Goal: Check status: Check status

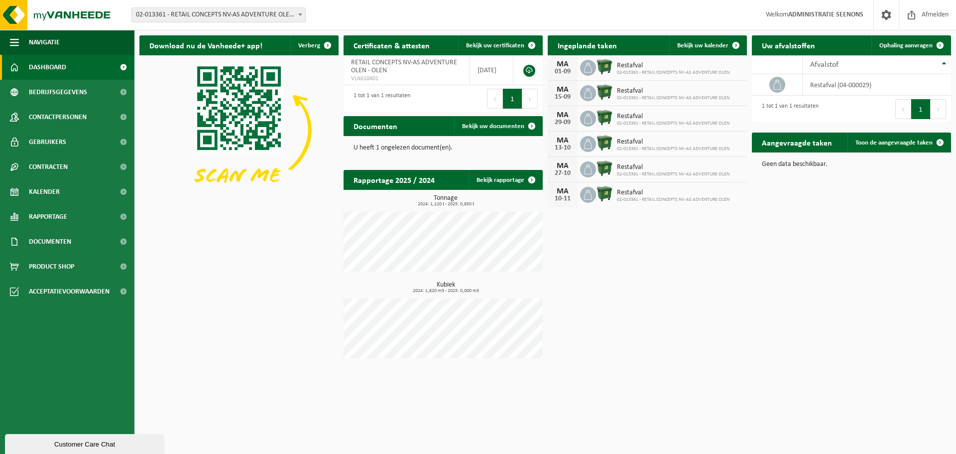
click at [195, 18] on span "02-013361 - RETAIL CONCEPTS NV-AS ADVENTURE OLEN - OLEN" at bounding box center [218, 15] width 173 height 14
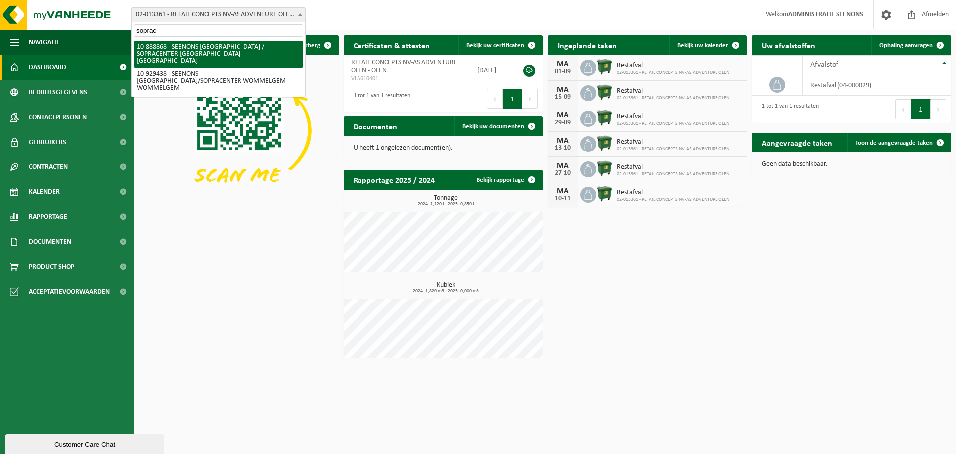
type input "soprac"
select select "113690"
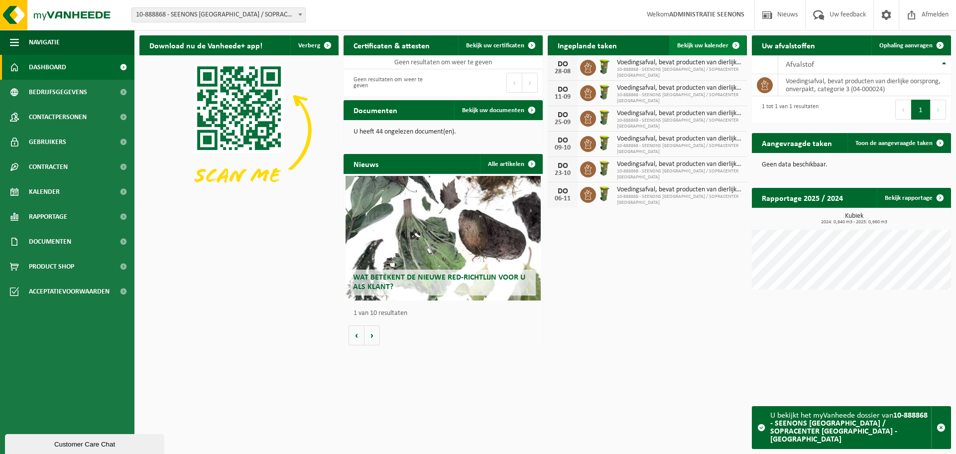
click at [697, 48] on span "Bekijk uw kalender" at bounding box center [702, 45] width 51 height 6
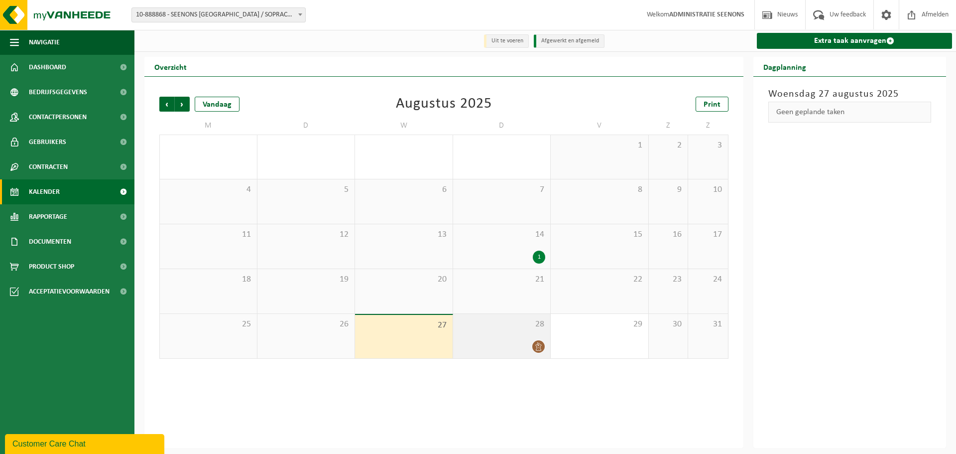
click at [505, 353] on div at bounding box center [502, 346] width 88 height 13
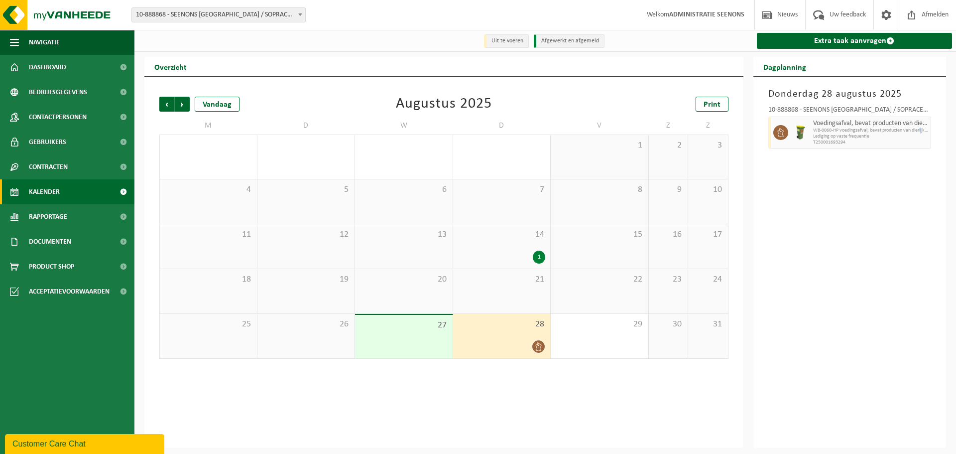
click at [923, 132] on span "WB-0060-HP voedingsafval, bevat producten van dierlijke oors" at bounding box center [871, 130] width 116 height 6
click at [850, 132] on span "WB-0060-HP voedingsafval, bevat producten van dierlijke oors" at bounding box center [871, 130] width 116 height 6
click at [179, 111] on span "Volgende" at bounding box center [182, 104] width 15 height 15
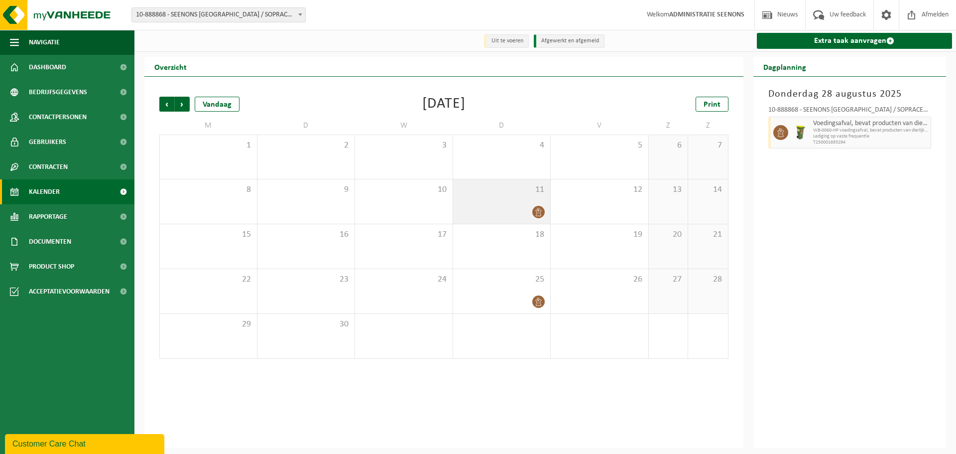
click at [523, 207] on div at bounding box center [502, 211] width 88 height 13
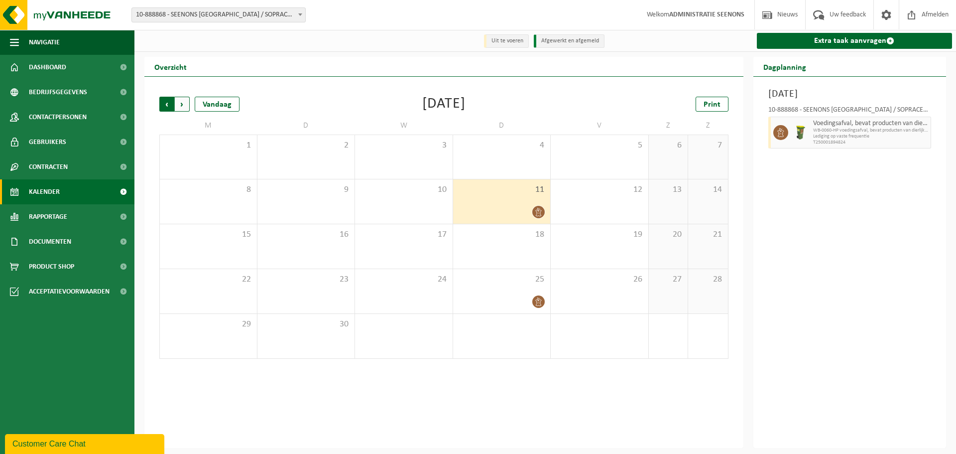
click at [180, 109] on span "Volgende" at bounding box center [182, 104] width 15 height 15
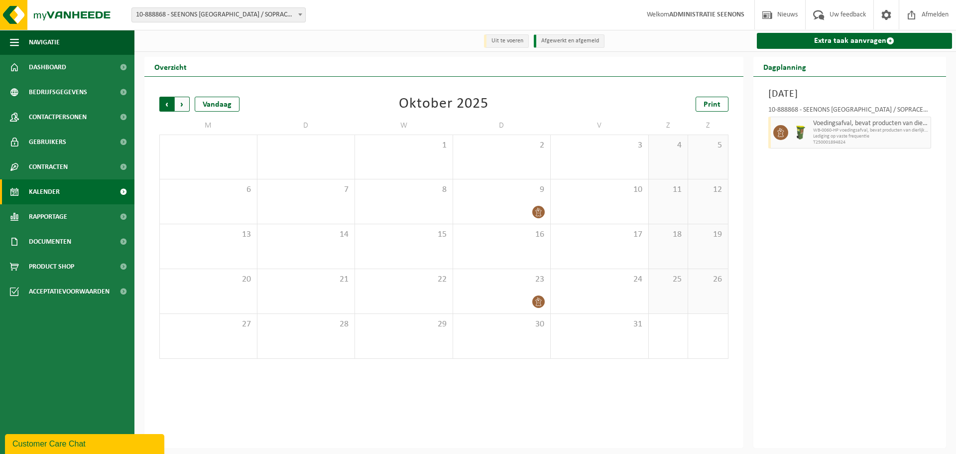
click at [182, 107] on span "Volgende" at bounding box center [182, 104] width 15 height 15
click at [210, 102] on div "Vandaag" at bounding box center [217, 104] width 45 height 15
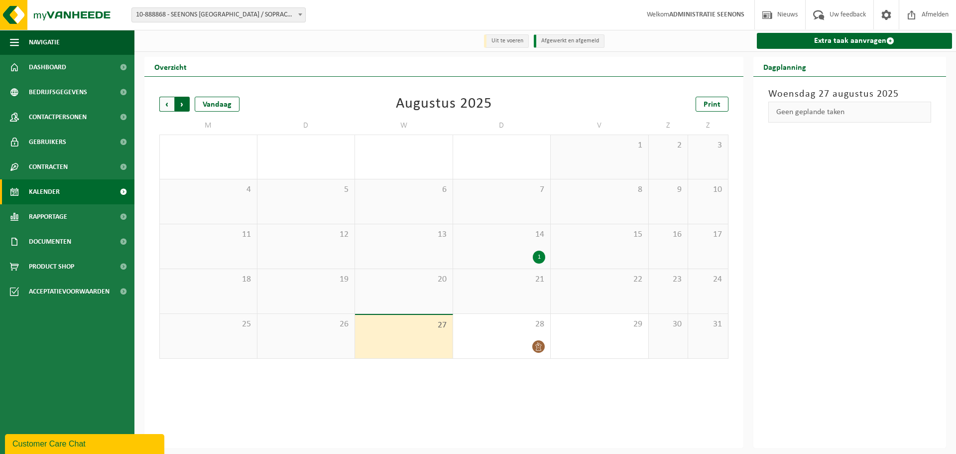
click at [166, 106] on span "Vorige" at bounding box center [166, 104] width 15 height 15
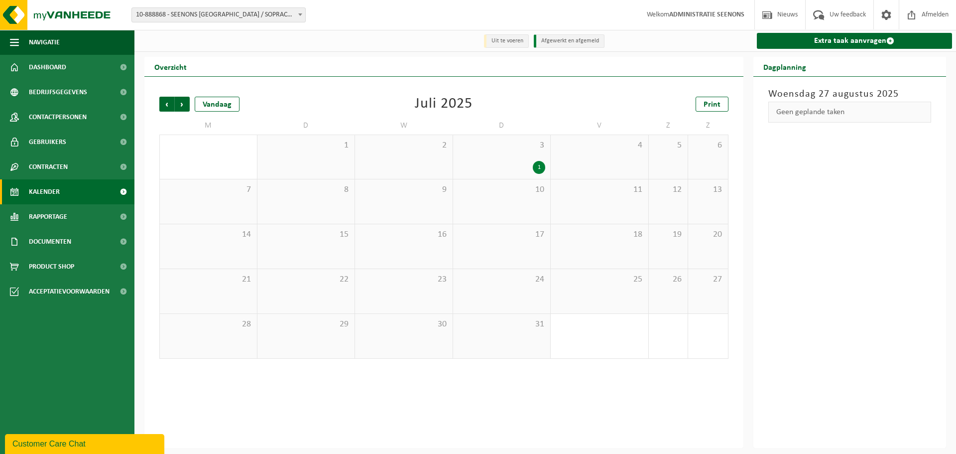
click at [166, 106] on span "Vorige" at bounding box center [166, 104] width 15 height 15
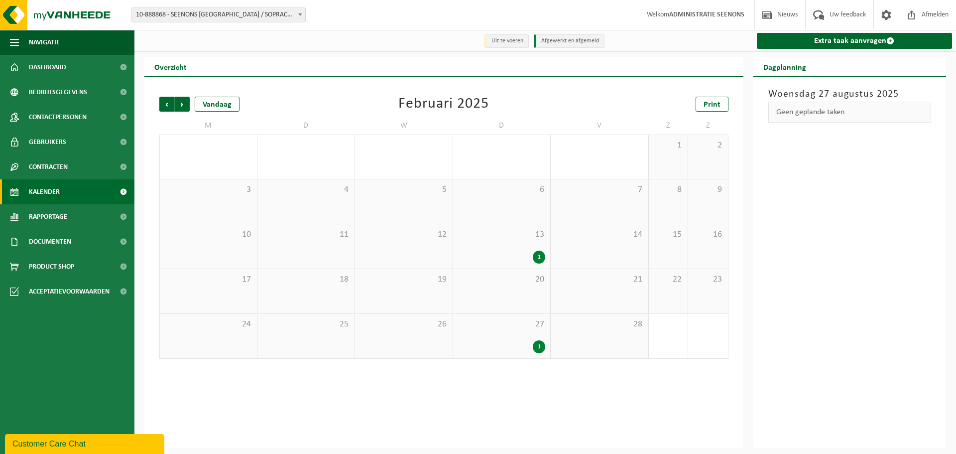
click at [166, 106] on span "Vorige" at bounding box center [166, 104] width 15 height 15
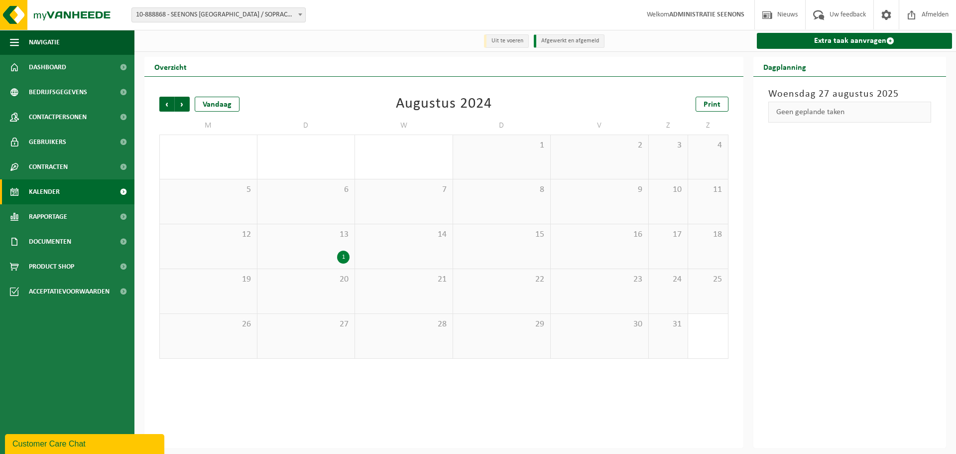
click at [166, 106] on span "Vorige" at bounding box center [166, 104] width 15 height 15
click at [489, 191] on span "11" at bounding box center [502, 189] width 88 height 11
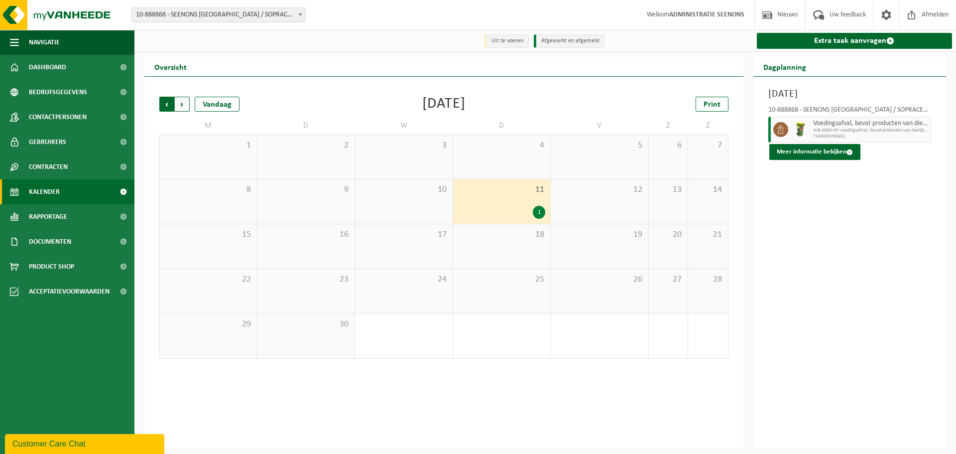
click at [182, 107] on span "Volgende" at bounding box center [182, 104] width 15 height 15
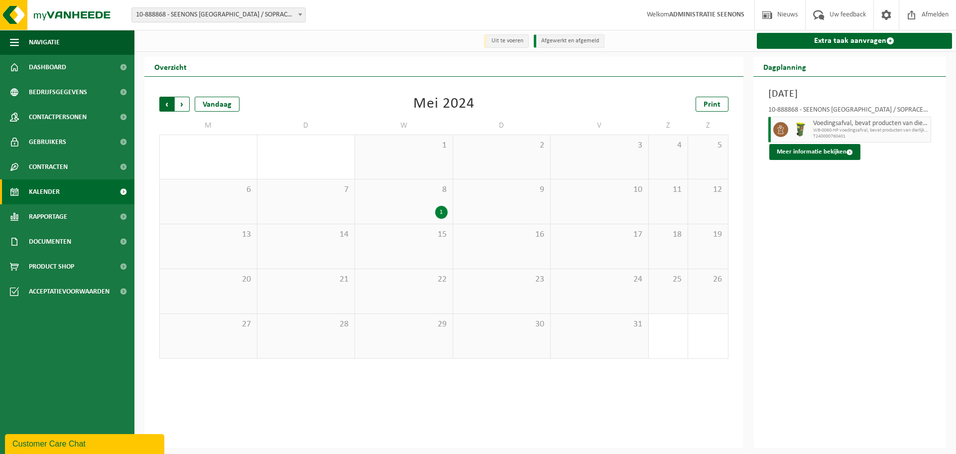
click at [177, 105] on span "Volgende" at bounding box center [182, 104] width 15 height 15
click at [170, 104] on span "Vorige" at bounding box center [166, 104] width 15 height 15
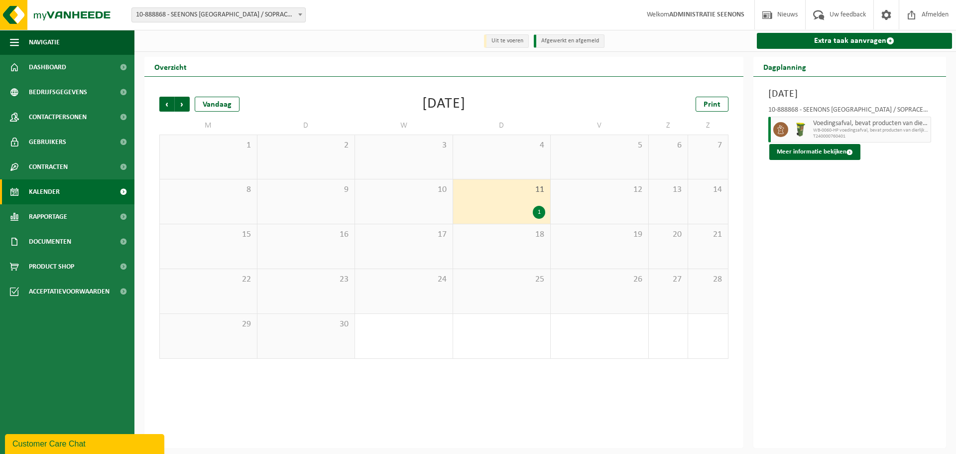
click at [170, 104] on span "Vorige" at bounding box center [166, 104] width 15 height 15
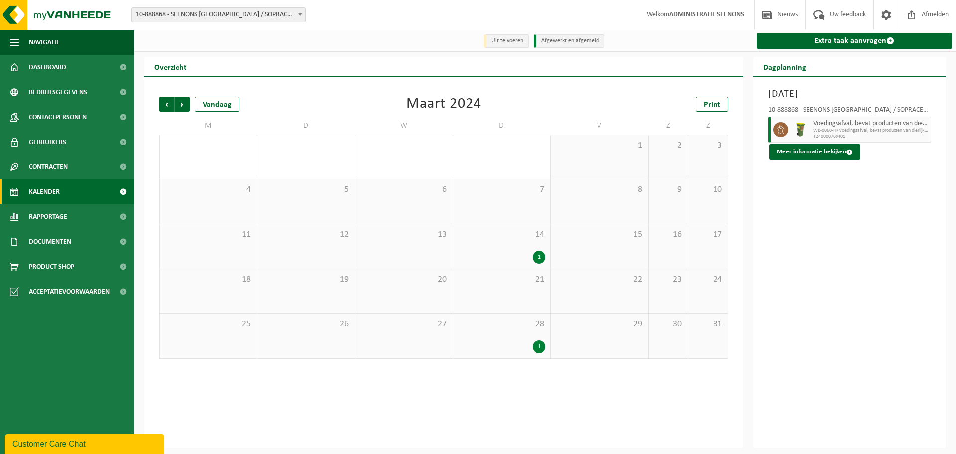
click at [170, 104] on span "Vorige" at bounding box center [166, 104] width 15 height 15
click at [170, 102] on span "Vorige" at bounding box center [166, 104] width 15 height 15
click at [202, 104] on div "Vandaag" at bounding box center [217, 104] width 45 height 15
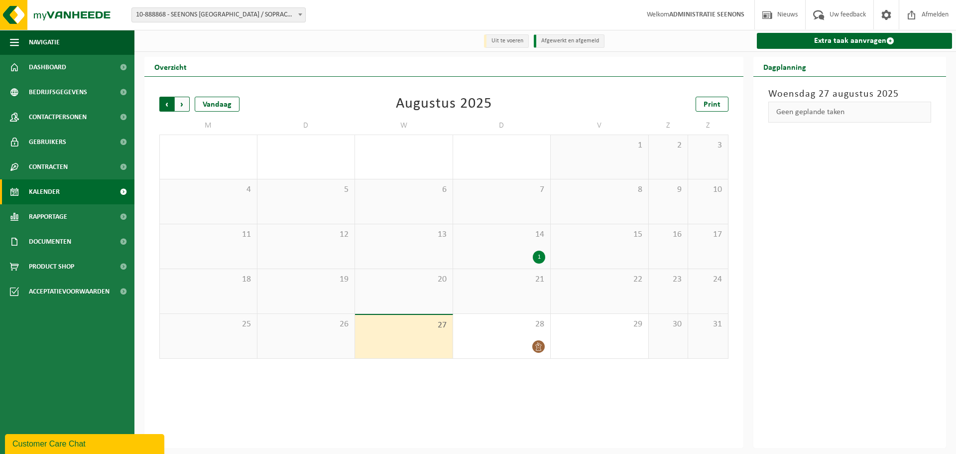
click at [184, 105] on span "Volgende" at bounding box center [182, 104] width 15 height 15
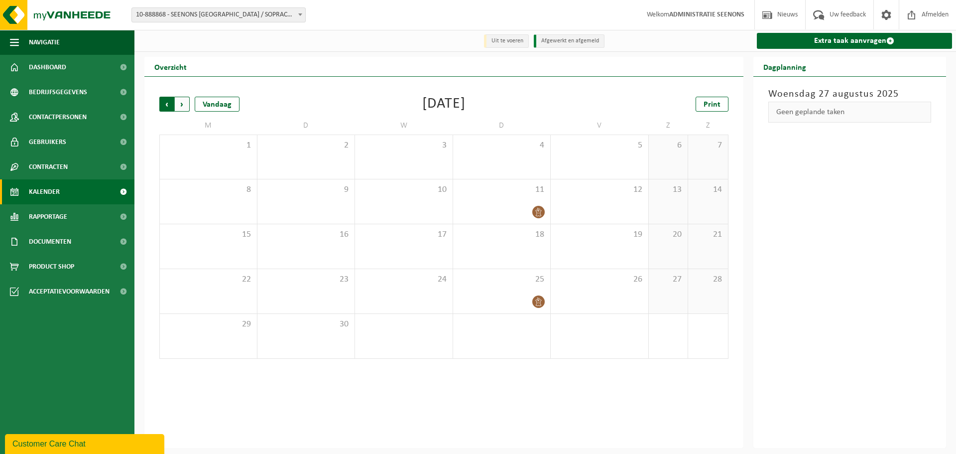
click at [181, 99] on span "Volgende" at bounding box center [182, 104] width 15 height 15
